Goal: Information Seeking & Learning: Learn about a topic

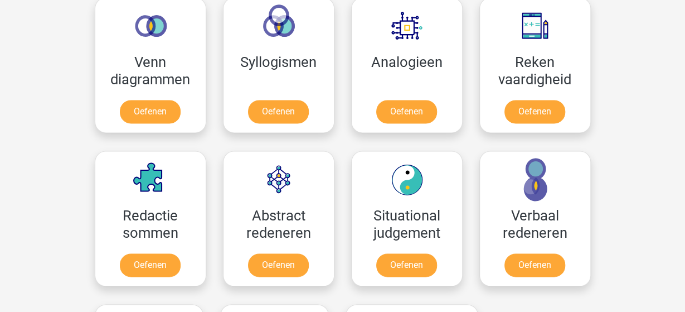
scroll to position [670, 0]
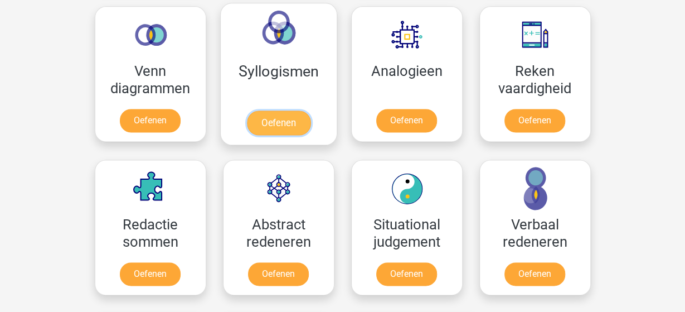
click at [272, 127] on link "Oefenen" at bounding box center [279, 122] width 64 height 25
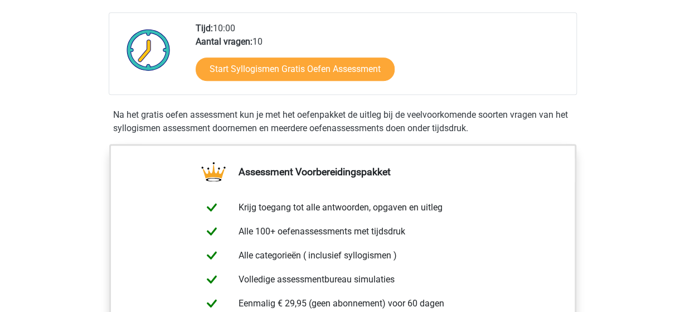
scroll to position [245, 0]
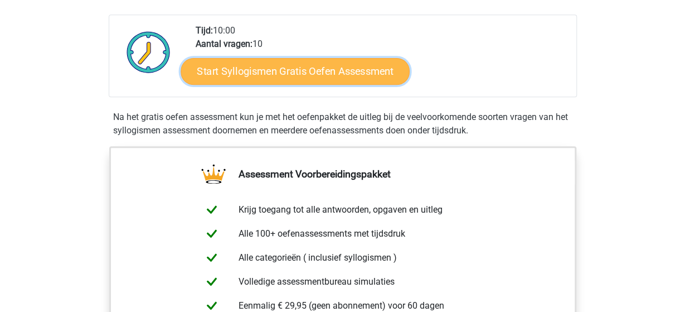
click at [327, 64] on link "Start Syllogismen Gratis Oefen Assessment" at bounding box center [295, 70] width 229 height 27
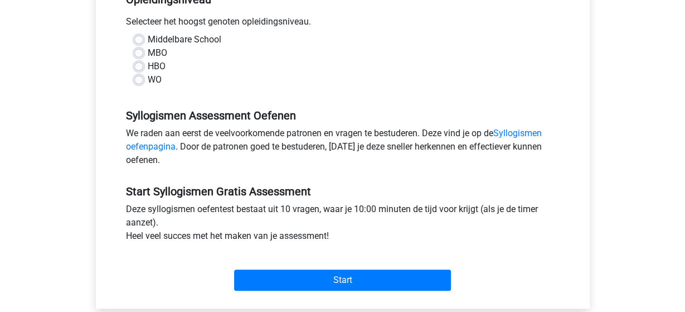
scroll to position [248, 0]
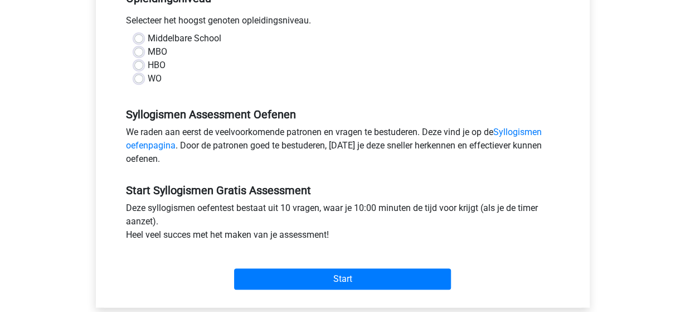
click at [148, 40] on label "Middelbare School" at bounding box center [185, 38] width 74 height 13
click at [136, 40] on input "Middelbare School" at bounding box center [138, 37] width 9 height 11
radio input "true"
click at [148, 81] on label "WO" at bounding box center [155, 78] width 14 height 13
click at [141, 81] on input "WO" at bounding box center [138, 77] width 9 height 11
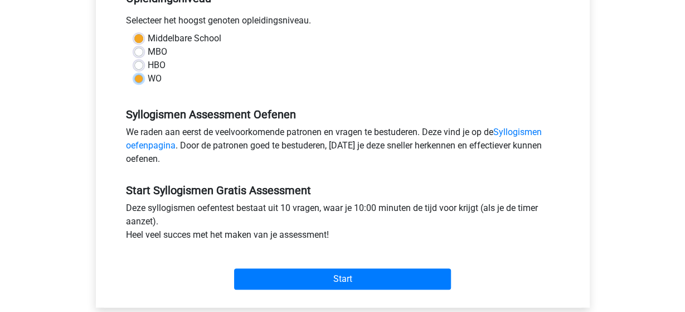
radio input "true"
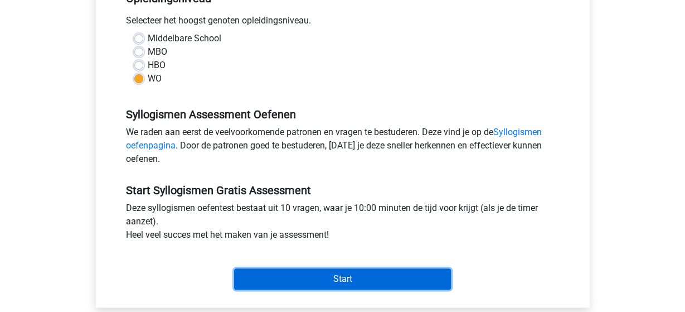
click at [339, 278] on input "Start" at bounding box center [342, 278] width 217 height 21
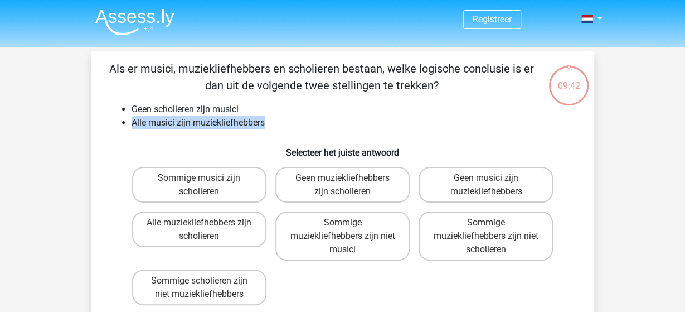
drag, startPoint x: 244, startPoint y: 108, endPoint x: 271, endPoint y: 127, distance: 32.8
click at [271, 127] on ul "Geen scholieren zijn musici Alle musici zijn muziekliefhebbers" at bounding box center [342, 116] width 467 height 27
click at [237, 148] on h6 "Selecteer het juiste antwoord" at bounding box center [342, 148] width 467 height 20
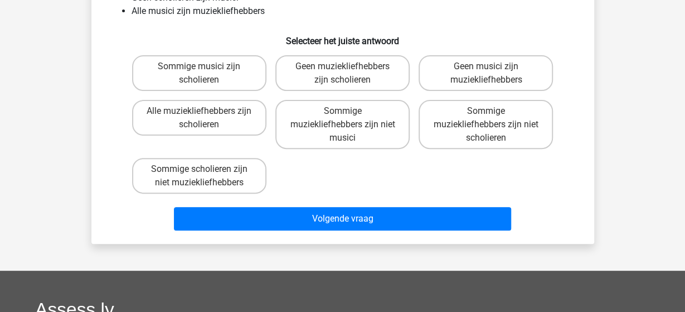
scroll to position [116, 0]
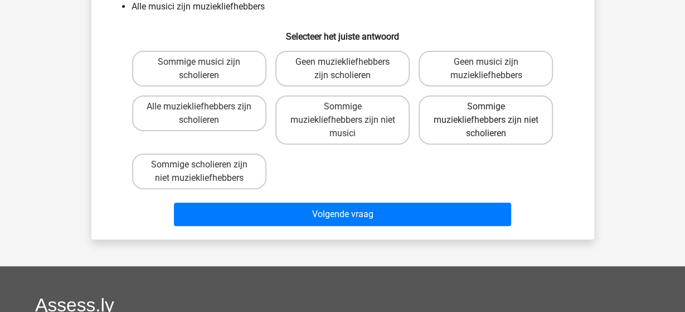
drag, startPoint x: 511, startPoint y: 134, endPoint x: 463, endPoint y: 136, distance: 48.0
click at [463, 136] on label "Sommige muziekliefhebbers zijn niet scholieren" at bounding box center [486, 119] width 134 height 49
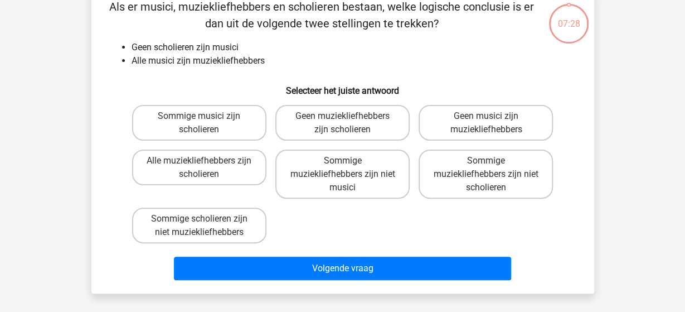
scroll to position [60, 0]
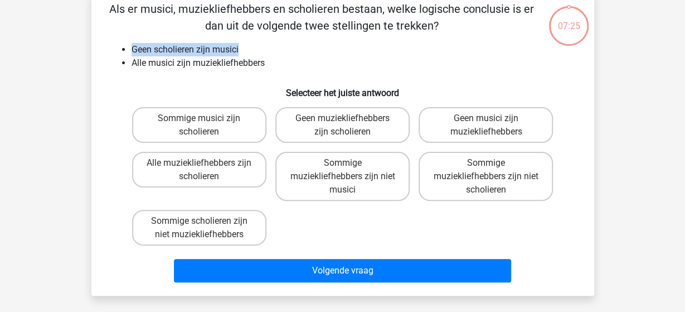
drag, startPoint x: 242, startPoint y: 49, endPoint x: 120, endPoint y: 51, distance: 121.1
click at [120, 51] on ul "Geen scholieren zijn musici Alle musici zijn muziekliefhebbers" at bounding box center [342, 56] width 467 height 27
click at [247, 50] on li "Geen scholieren zijn musici" at bounding box center [354, 49] width 445 height 13
drag, startPoint x: 243, startPoint y: 49, endPoint x: 125, endPoint y: 55, distance: 117.8
click at [132, 55] on li "Geen scholieren zijn musici" at bounding box center [354, 49] width 445 height 13
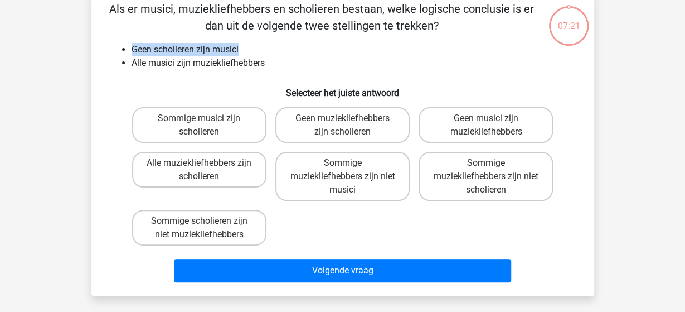
click at [134, 47] on li "Geen scholieren zijn musici" at bounding box center [354, 49] width 445 height 13
drag, startPoint x: 134, startPoint y: 47, endPoint x: 248, endPoint y: 39, distance: 114.0
click at [248, 39] on div "Als er musici, muziekliefhebbers en scholieren bestaan, welke logische conclusi…" at bounding box center [343, 144] width 494 height 286
click at [340, 125] on label "Geen muziekliefhebbers zijn scholieren" at bounding box center [343, 125] width 134 height 36
click at [342, 125] on input "Geen muziekliefhebbers zijn scholieren" at bounding box center [345, 121] width 7 height 7
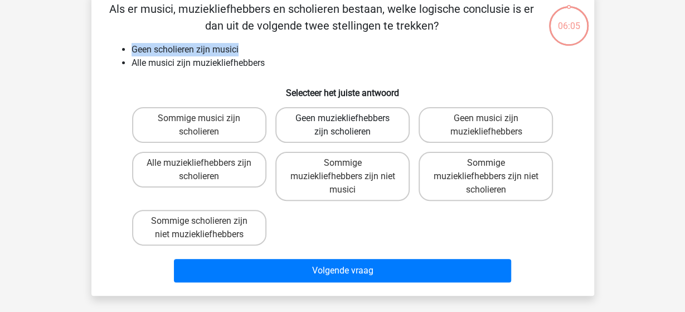
radio input "true"
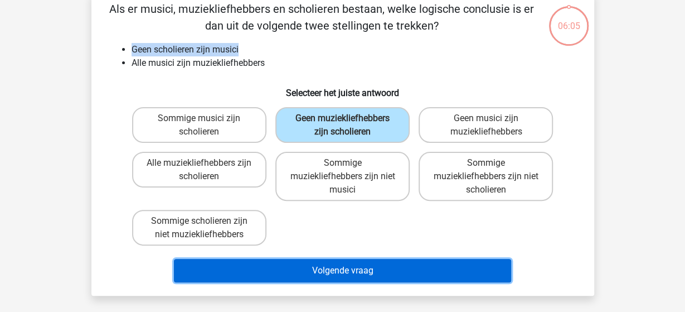
click at [343, 272] on button "Volgende vraag" at bounding box center [342, 270] width 337 height 23
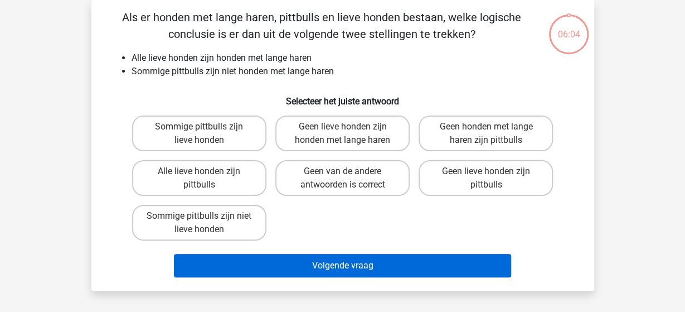
scroll to position [51, 0]
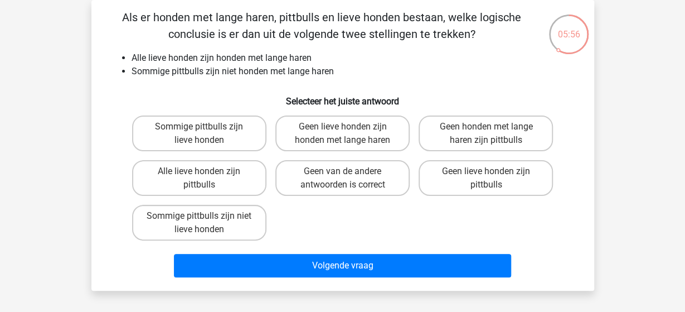
drag, startPoint x: 458, startPoint y: 39, endPoint x: 490, endPoint y: 32, distance: 31.9
click at [490, 32] on p "Als er honden met lange haren, pittbulls en lieve honden bestaan, welke logisch…" at bounding box center [322, 25] width 426 height 33
drag, startPoint x: 487, startPoint y: 32, endPoint x: 132, endPoint y: 36, distance: 355.3
click at [132, 36] on p "Als er honden met lange haren, pittbulls en lieve honden bestaan, welke logisch…" at bounding box center [322, 25] width 426 height 33
drag, startPoint x: 239, startPoint y: 66, endPoint x: 346, endPoint y: 69, distance: 107.1
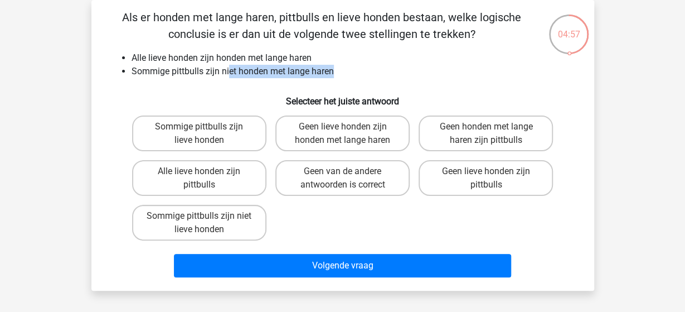
click at [346, 69] on li "Sommige pittbulls zijn niet honden met lange haren" at bounding box center [354, 71] width 445 height 13
click at [345, 70] on li "Sommige pittbulls zijn niet honden met lange haren" at bounding box center [354, 71] width 445 height 13
drag, startPoint x: 296, startPoint y: 70, endPoint x: 121, endPoint y: 70, distance: 175.1
click at [121, 70] on ul "Alle lieve honden zijn honden met lange haren Sommige pittbulls zijn niet honde…" at bounding box center [342, 64] width 467 height 27
click at [213, 131] on label "Sommige pittbulls zijn lieve honden" at bounding box center [199, 133] width 134 height 36
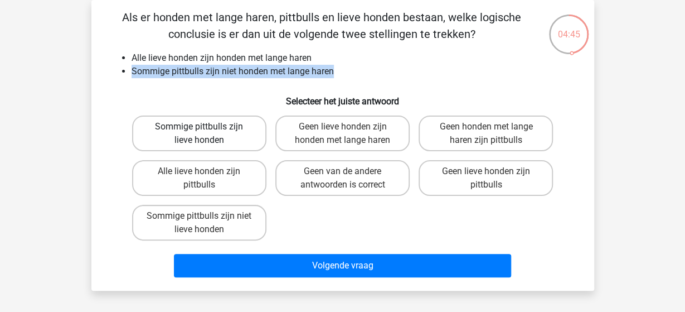
click at [206, 131] on input "Sommige pittbulls zijn lieve honden" at bounding box center [202, 130] width 7 height 7
radio input "true"
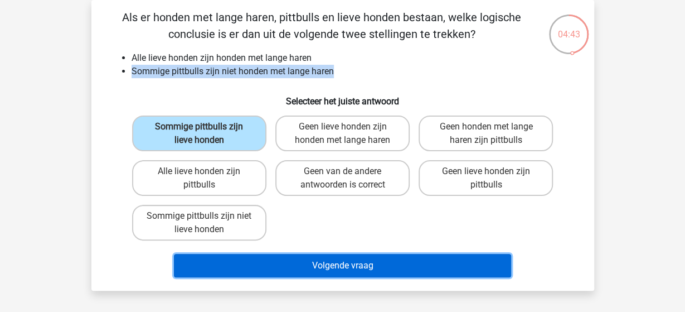
click at [273, 258] on button "Volgende vraag" at bounding box center [342, 265] width 337 height 23
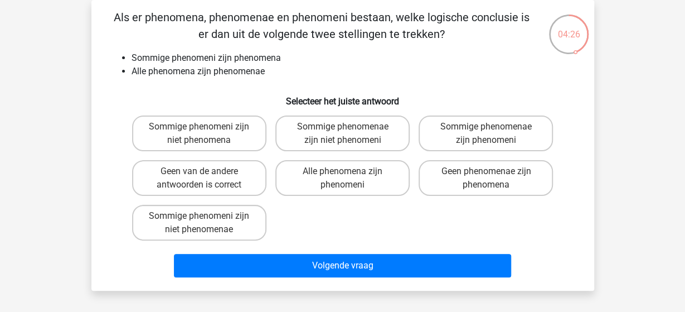
click at [202, 132] on input "Sommige phenomeni zijn niet phenomena" at bounding box center [202, 130] width 7 height 7
radio input "true"
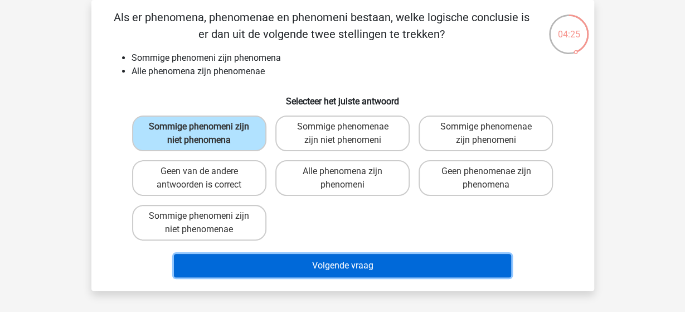
click at [307, 260] on button "Volgende vraag" at bounding box center [342, 265] width 337 height 23
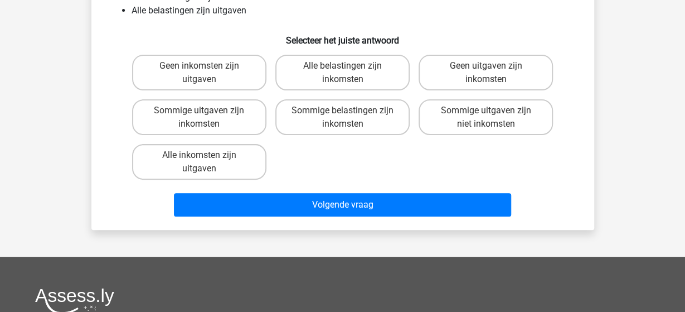
scroll to position [117, 0]
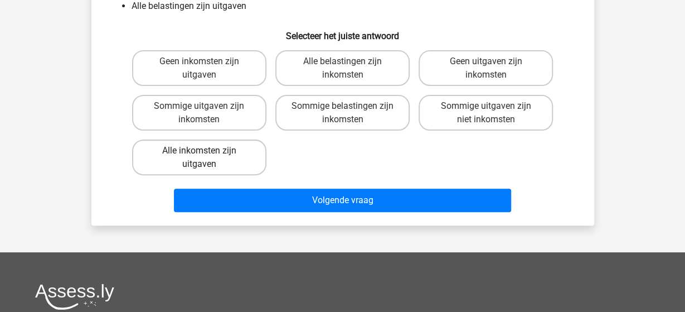
click at [218, 154] on label "Alle inkomsten zijn uitgaven" at bounding box center [199, 157] width 134 height 36
click at [206, 154] on input "Alle inkomsten zijn uitgaven" at bounding box center [202, 154] width 7 height 7
radio input "true"
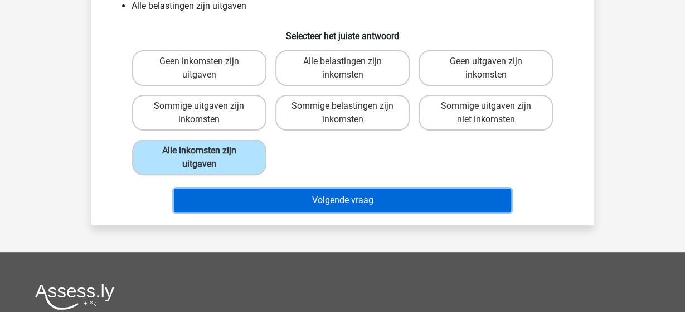
click at [380, 199] on button "Volgende vraag" at bounding box center [342, 200] width 337 height 23
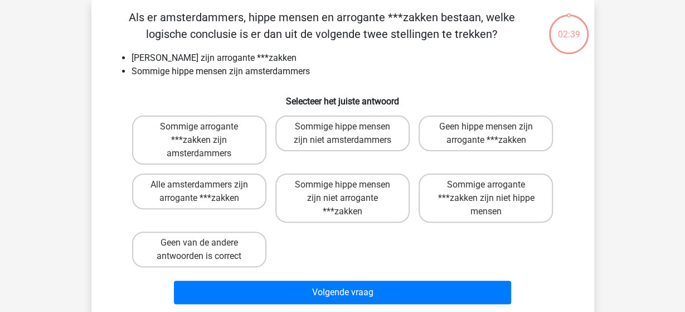
scroll to position [51, 0]
drag, startPoint x: 317, startPoint y: 59, endPoint x: 132, endPoint y: 62, distance: 185.2
click at [132, 62] on li "Geen amsterdammers zijn arrogante ***zakken" at bounding box center [354, 57] width 445 height 13
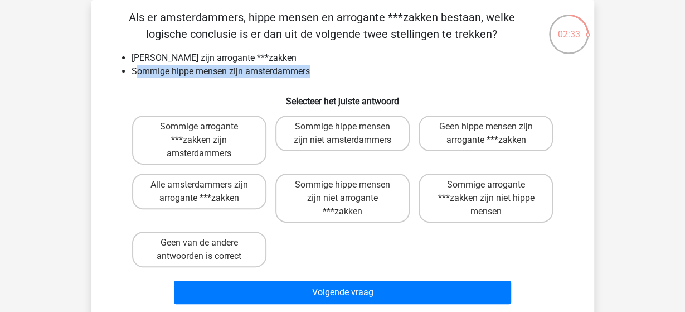
drag, startPoint x: 135, startPoint y: 68, endPoint x: 327, endPoint y: 71, distance: 192.4
click at [327, 71] on li "Sommige hippe mensen zijn amsterdammers" at bounding box center [354, 71] width 445 height 13
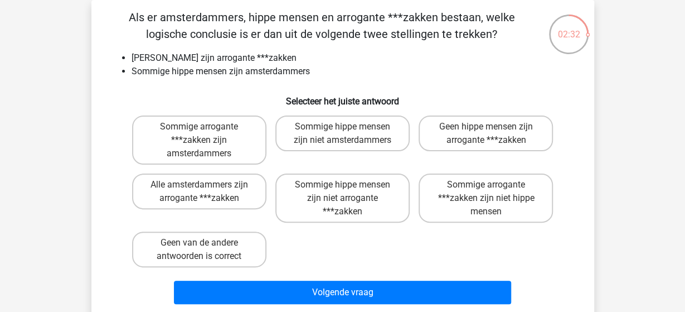
click at [327, 71] on li "Sommige hippe mensen zijn amsterdammers" at bounding box center [354, 71] width 445 height 13
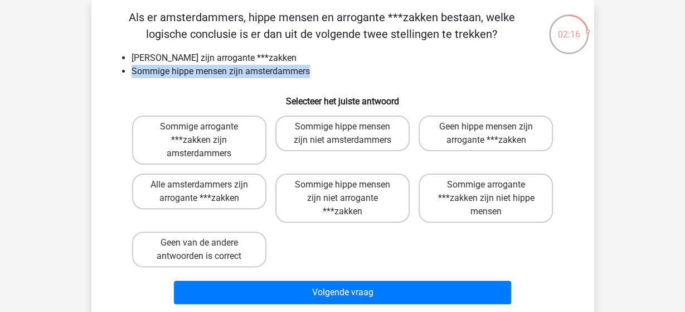
drag, startPoint x: 300, startPoint y: 71, endPoint x: 133, endPoint y: 73, distance: 166.8
click at [133, 73] on li "Sommige hippe mensen zijn amsterdammers" at bounding box center [354, 71] width 445 height 13
click at [345, 134] on input "Sommige hippe mensen zijn niet amsterdammers" at bounding box center [345, 130] width 7 height 7
radio input "true"
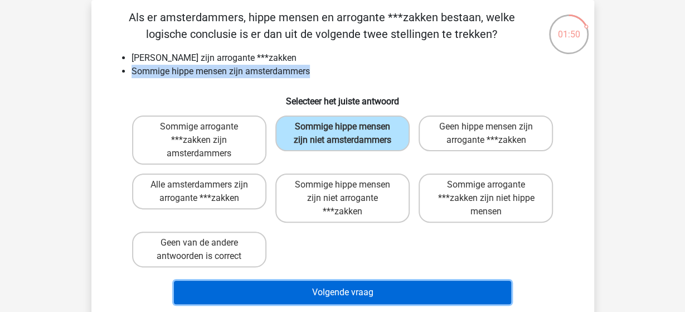
click at [340, 290] on button "Volgende vraag" at bounding box center [342, 292] width 337 height 23
